Goal: Information Seeking & Learning: Compare options

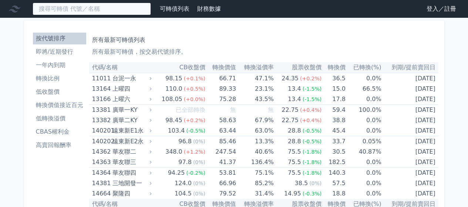
click at [93, 11] on input at bounding box center [92, 9] width 118 height 13
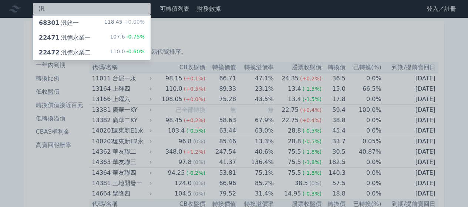
type input "汎"
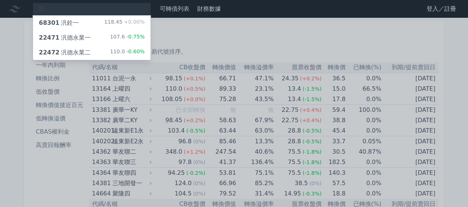
click at [100, 34] on div "22471 汎德永業一 107.6 -0.75%" at bounding box center [92, 37] width 118 height 15
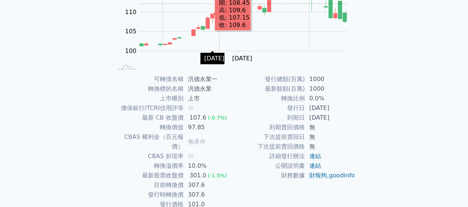
scroll to position [111, 0]
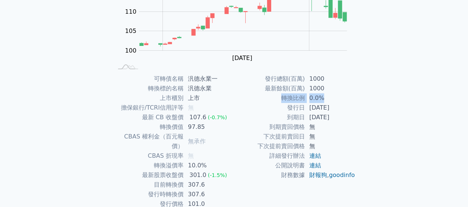
drag, startPoint x: 322, startPoint y: 96, endPoint x: 278, endPoint y: 97, distance: 44.0
click at [278, 97] on tr "轉換比例 0.0%" at bounding box center [294, 98] width 121 height 10
drag, startPoint x: 346, startPoint y: 106, endPoint x: 293, endPoint y: 82, distance: 58.4
click at [293, 82] on tbody "發行總額(百萬) 1000 最新餘額(百萬) 1000 轉換比例 0.0% 發行日 [DATE] 到期日 [DATE] 到期賣回價格 無 下次提前賣回日 無 …" at bounding box center [294, 127] width 121 height 106
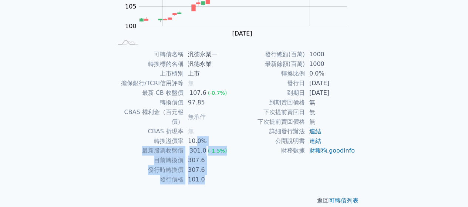
drag, startPoint x: 195, startPoint y: 128, endPoint x: 222, endPoint y: 172, distance: 51.7
click at [208, 167] on tbody "可轉債名稱 汎德永業一 轉換標的名稱 汎德永業 上市櫃別 上市 擔保銀行/TCRI信用評等 無 最新 CB 收盤價 107.6 (-0.7%) 轉換價值 97…" at bounding box center [173, 117] width 121 height 135
click at [222, 174] on td "101.0" at bounding box center [208, 179] width 51 height 10
drag, startPoint x: 222, startPoint y: 172, endPoint x: 193, endPoint y: 124, distance: 55.7
click at [193, 124] on tbody "可轉債名稱 汎德永業一 轉換標的名稱 汎德永業 上市櫃別 上市 擔保銀行/TCRI信用評等 無 最新 CB 收盤價 107.6 (-0.7%) 轉換價值 97…" at bounding box center [173, 117] width 121 height 135
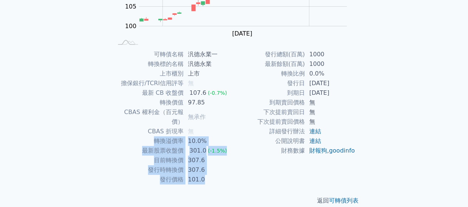
click at [221, 165] on td "307.6" at bounding box center [208, 170] width 51 height 10
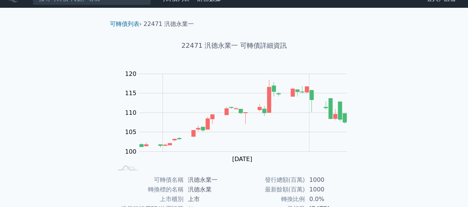
scroll to position [0, 0]
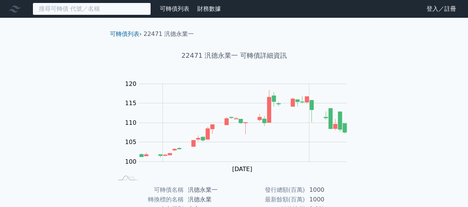
click at [145, 8] on input at bounding box center [92, 9] width 118 height 13
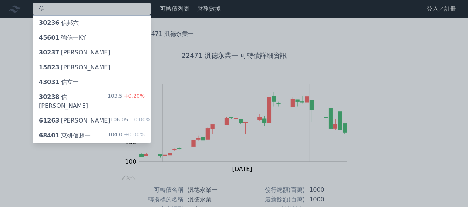
type input "信"
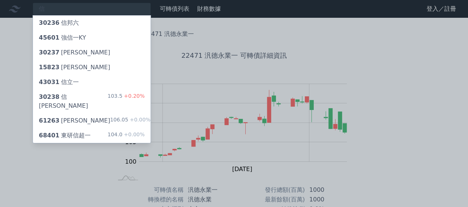
click at [98, 98] on div "30238 信邦八 103.5 +0.20%" at bounding box center [92, 101] width 118 height 24
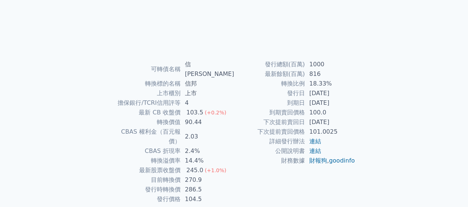
scroll to position [135, 0]
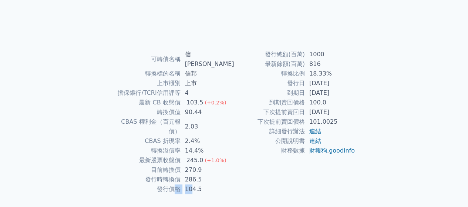
drag, startPoint x: 181, startPoint y: 172, endPoint x: 196, endPoint y: 172, distance: 14.4
click at [196, 184] on tr "發行價格 104.5" at bounding box center [173, 189] width 121 height 10
drag, startPoint x: 190, startPoint y: 156, endPoint x: 201, endPoint y: 159, distance: 11.2
click at [201, 174] on td "286.5" at bounding box center [207, 179] width 54 height 10
click at [208, 184] on td "104.5" at bounding box center [207, 189] width 54 height 10
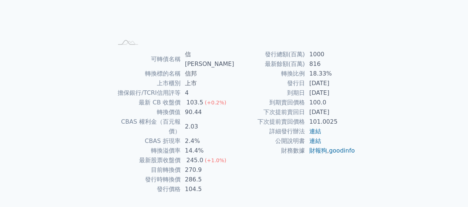
scroll to position [0, 0]
